Goal: Communication & Community: Answer question/provide support

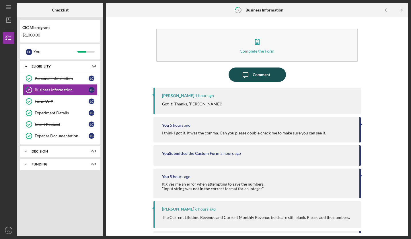
click at [237, 77] on button "Icon/Message Comment" at bounding box center [257, 74] width 57 height 14
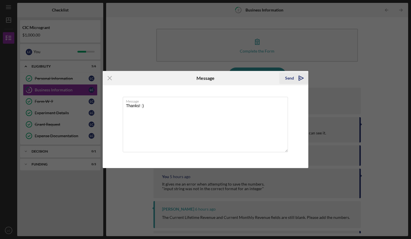
type textarea "Thanks! :)"
click at [298, 77] on icon "Icon/icon-invite-send" at bounding box center [301, 78] width 14 height 14
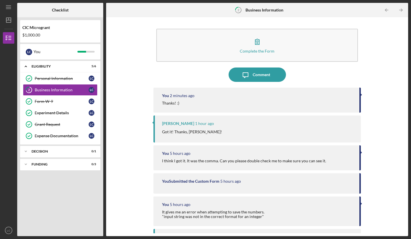
click at [69, 207] on div "Icon/Expander ELIGIBILITY 5 / 6 Personal Information Personal Information L C 2…" at bounding box center [60, 147] width 80 height 172
click at [27, 152] on icon "Icon/Expander" at bounding box center [25, 150] width 11 height 11
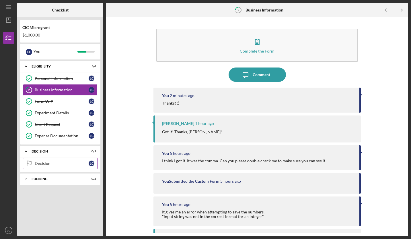
click at [46, 161] on div "Decision" at bounding box center [62, 163] width 54 height 5
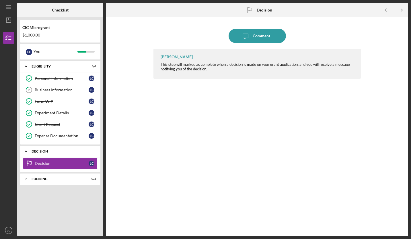
click at [38, 149] on div "Icon/Expander Decision 0 / 1" at bounding box center [60, 151] width 80 height 12
